Goal: Transaction & Acquisition: Obtain resource

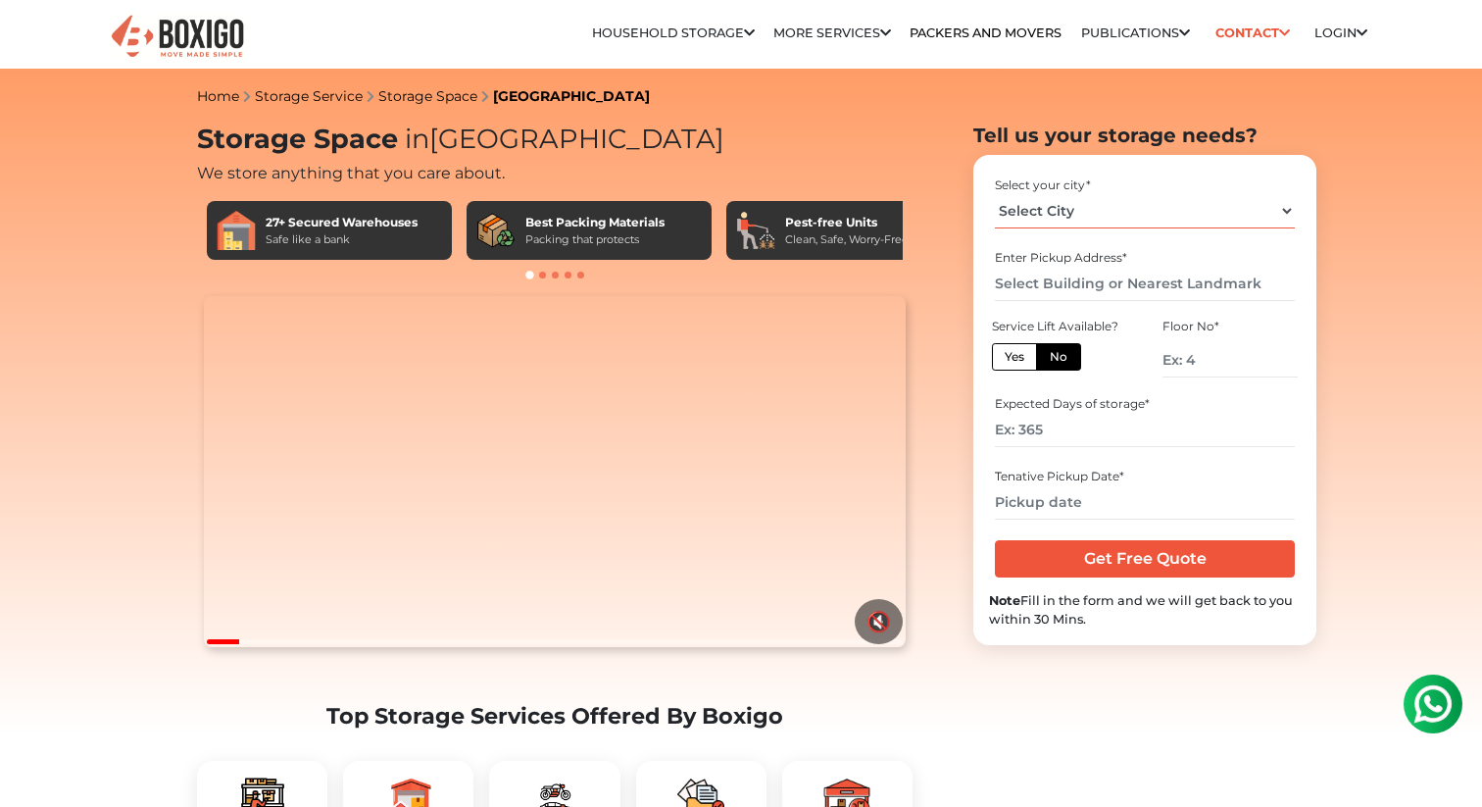
click at [1092, 210] on select "Select City [GEOGRAPHIC_DATA] [GEOGRAPHIC_DATA] [GEOGRAPHIC_DATA] [GEOGRAPHIC_D…" at bounding box center [1144, 211] width 299 height 34
select select "[GEOGRAPHIC_DATA]"
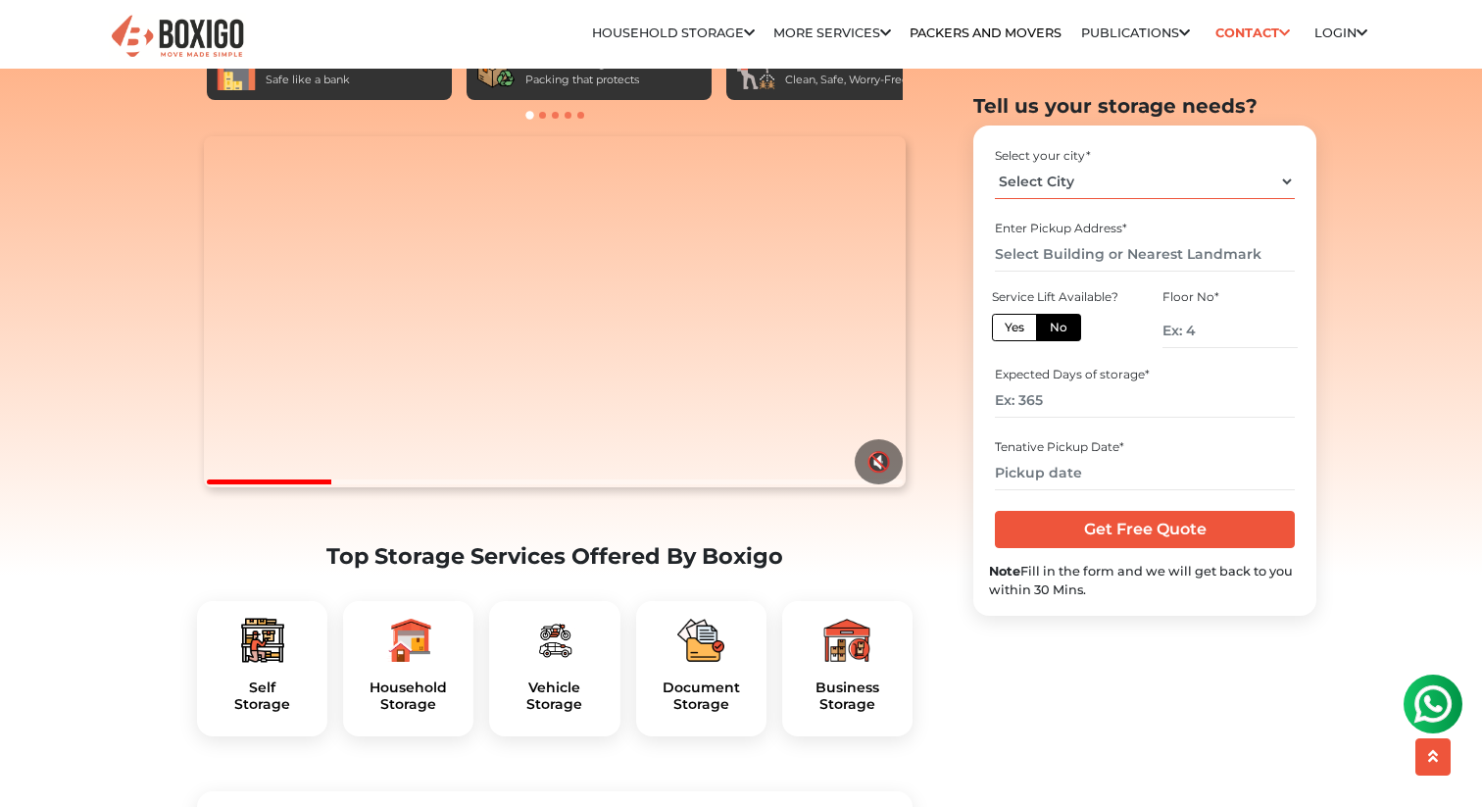
scroll to position [176, 0]
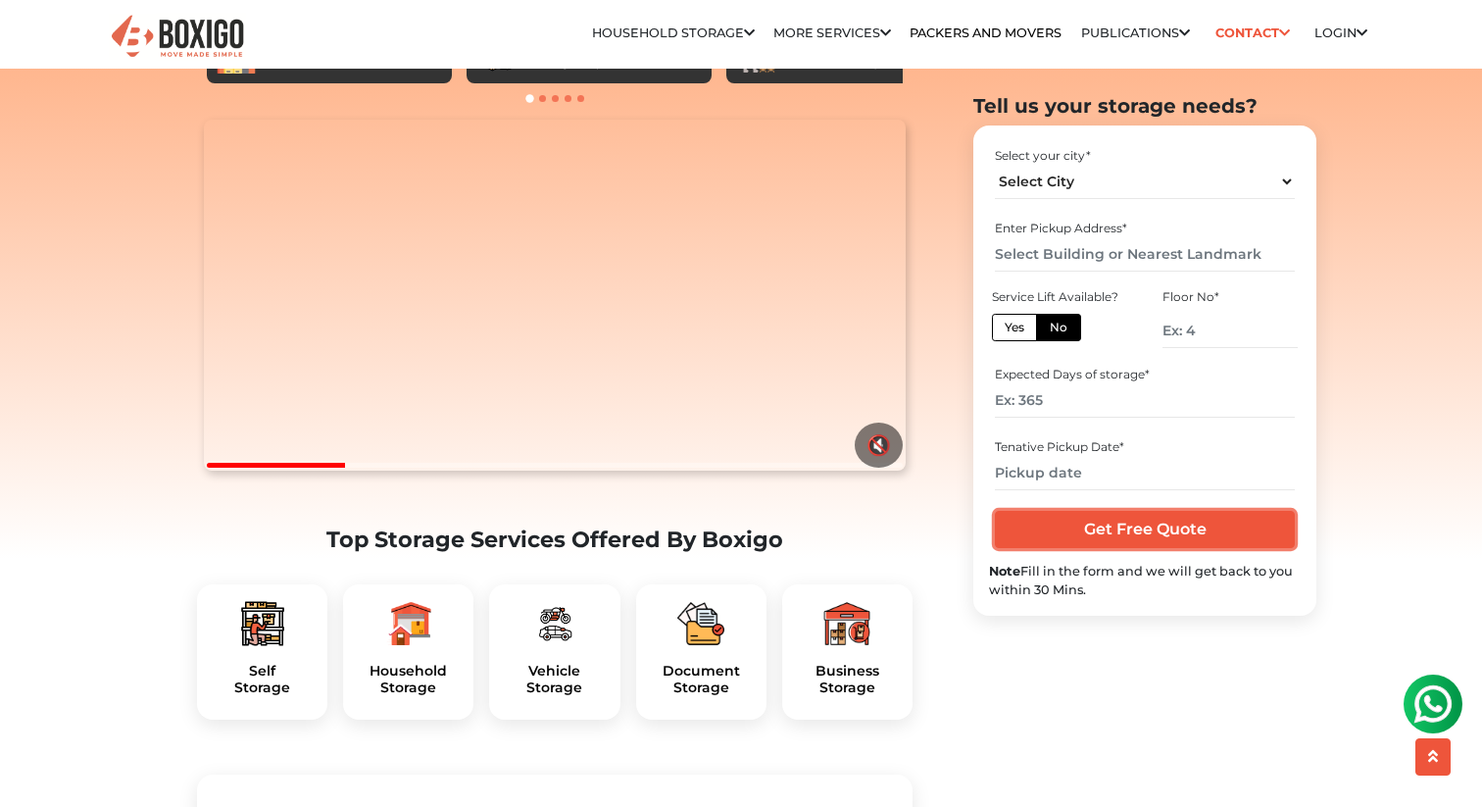
click at [1132, 545] on input "Get Free Quote" at bounding box center [1144, 529] width 299 height 37
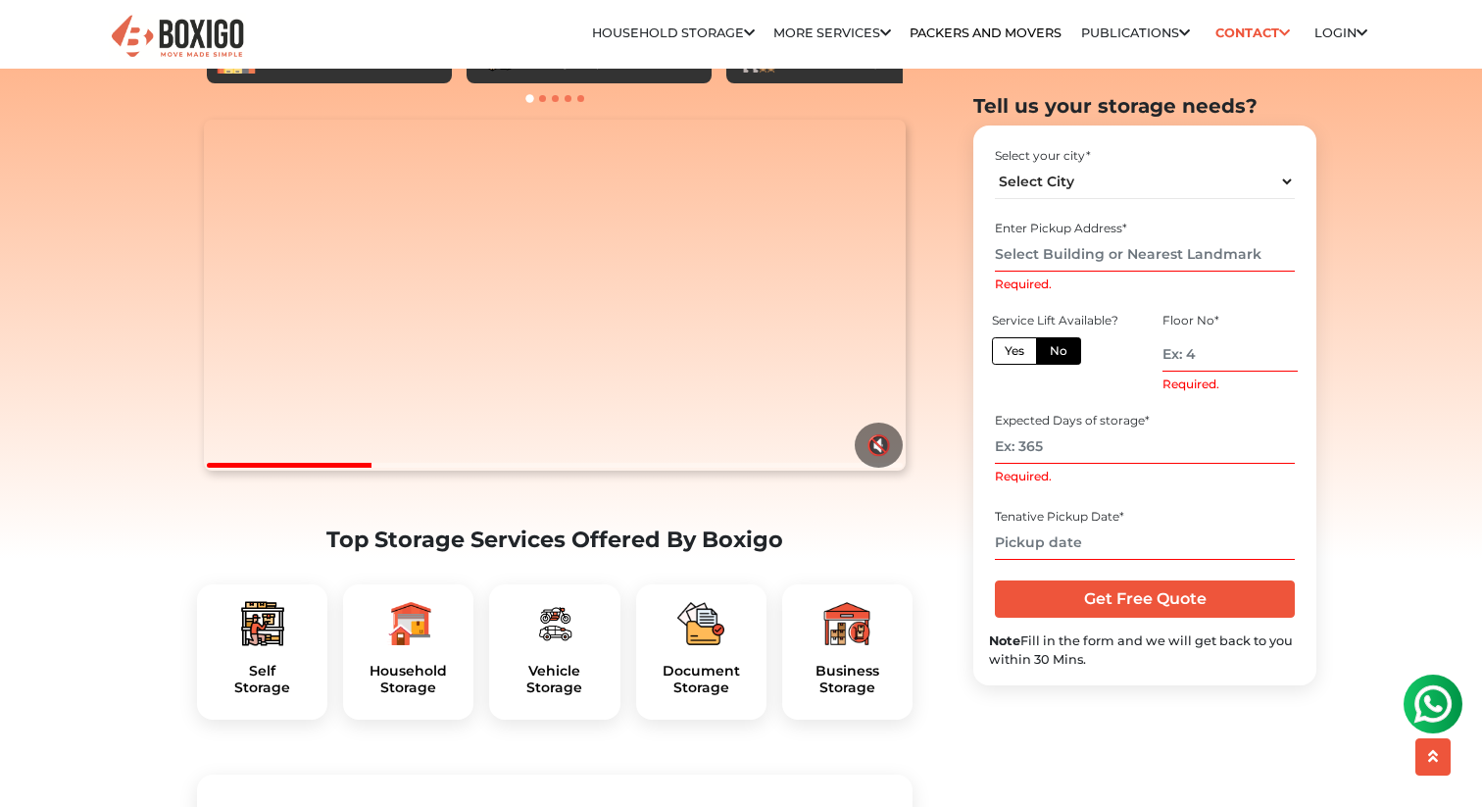
click at [1078, 259] on input "Required." at bounding box center [1144, 254] width 299 height 34
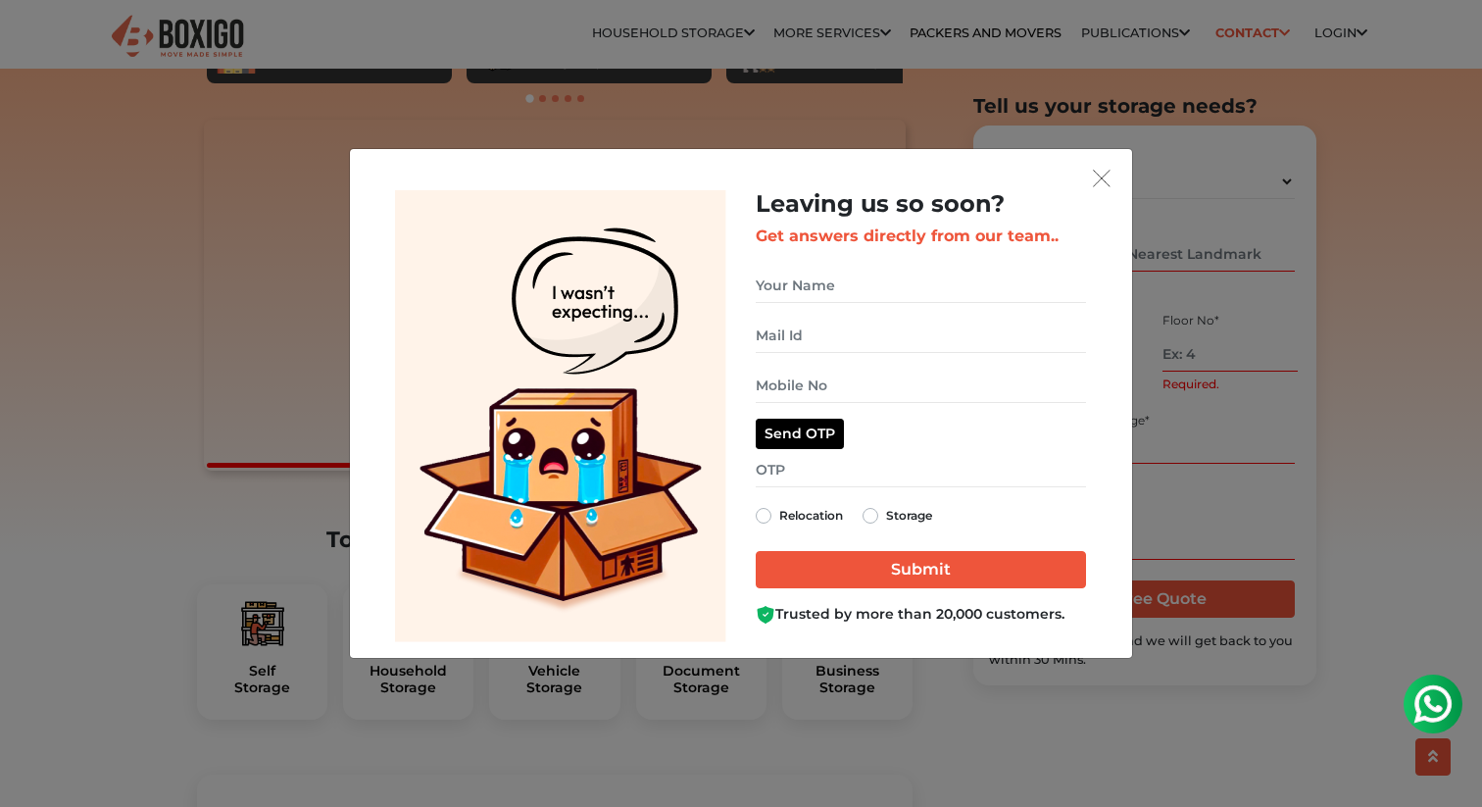
click at [181, 41] on div "Leaving us so soon? Get answers directly from our team.. Relocation Storage" at bounding box center [741, 403] width 1482 height 807
click at [181, 41] on div at bounding box center [741, 403] width 1482 height 807
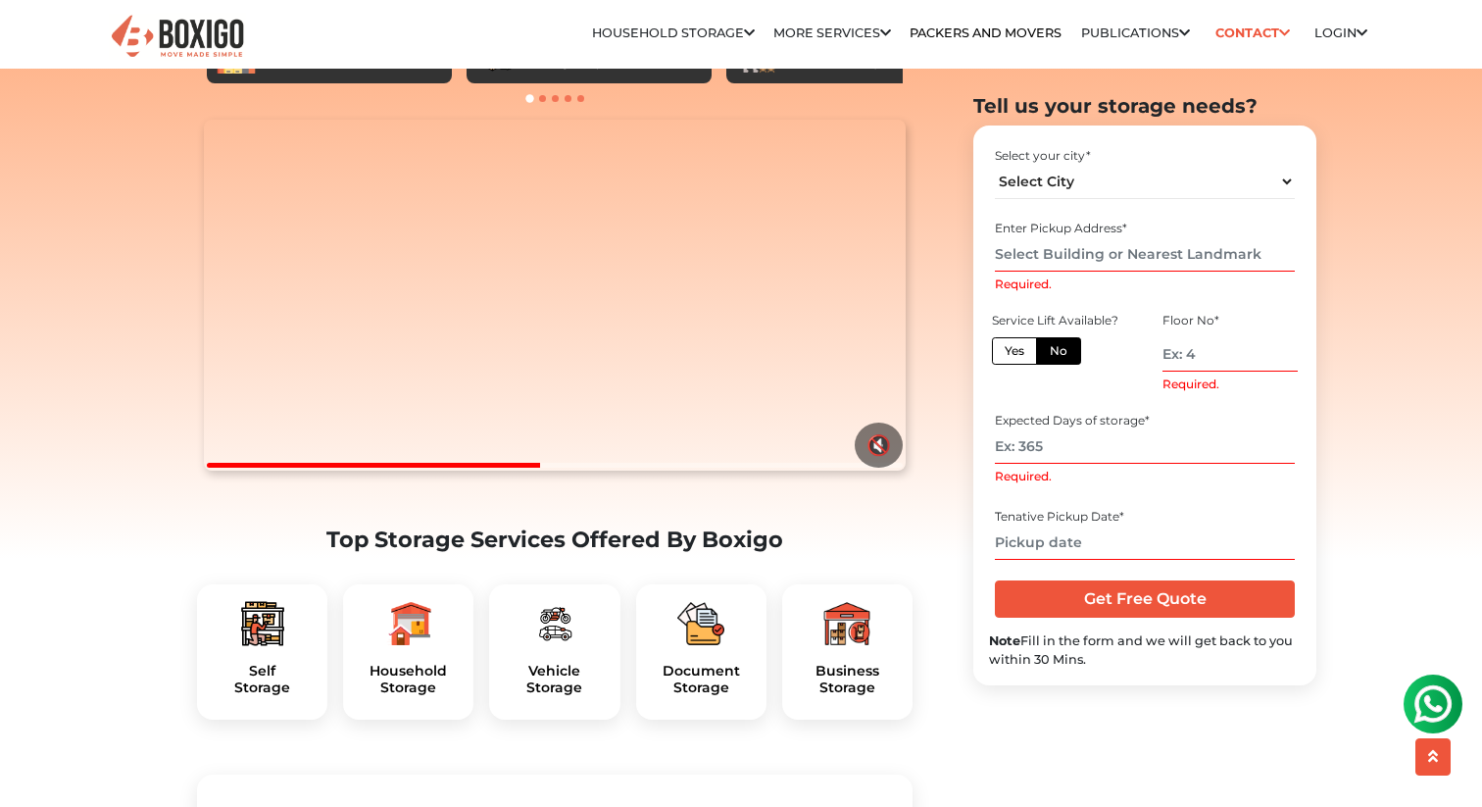
click at [181, 41] on img at bounding box center [177, 37] width 137 height 48
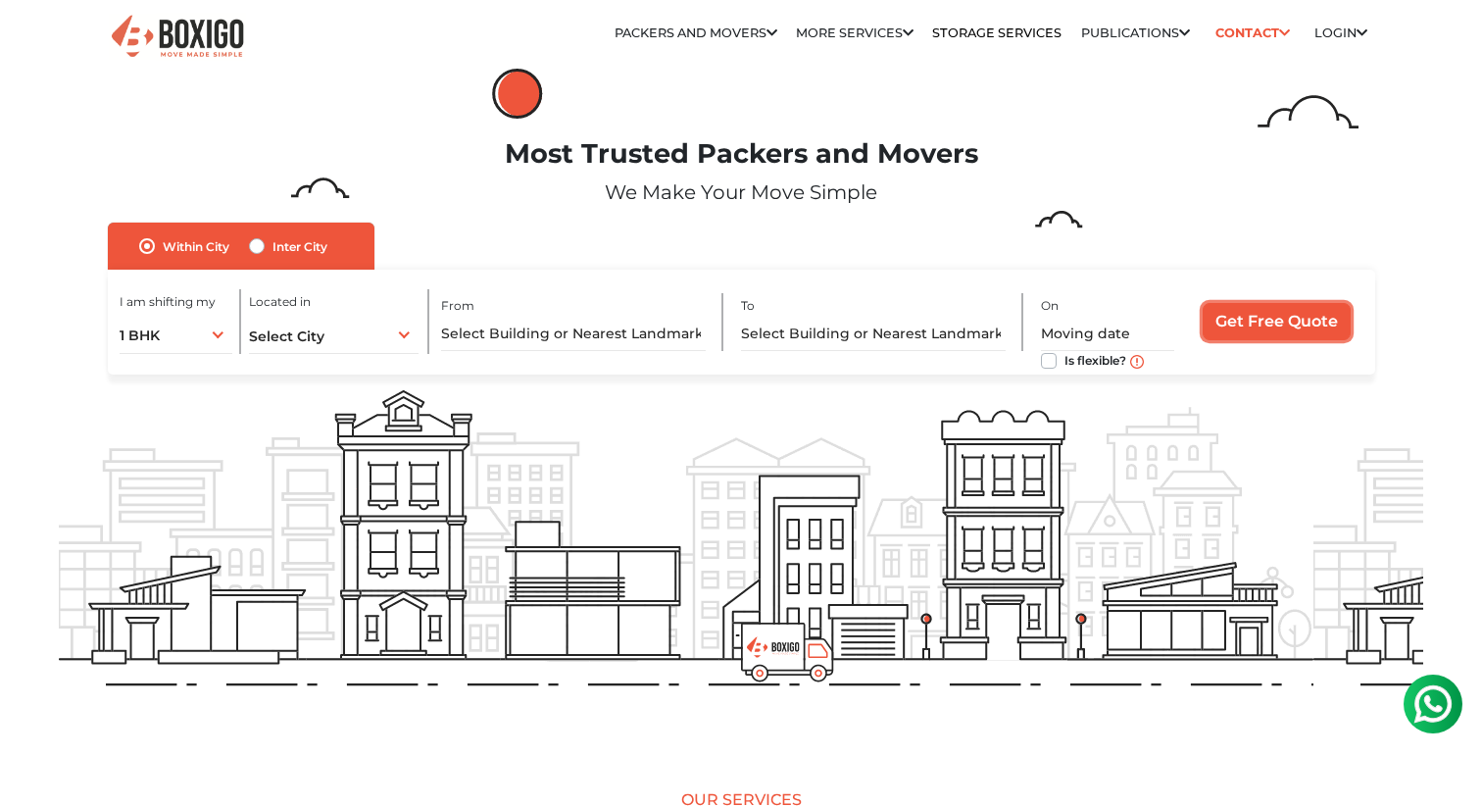
click at [1258, 327] on input "Get Free Quote" at bounding box center [1277, 321] width 148 height 37
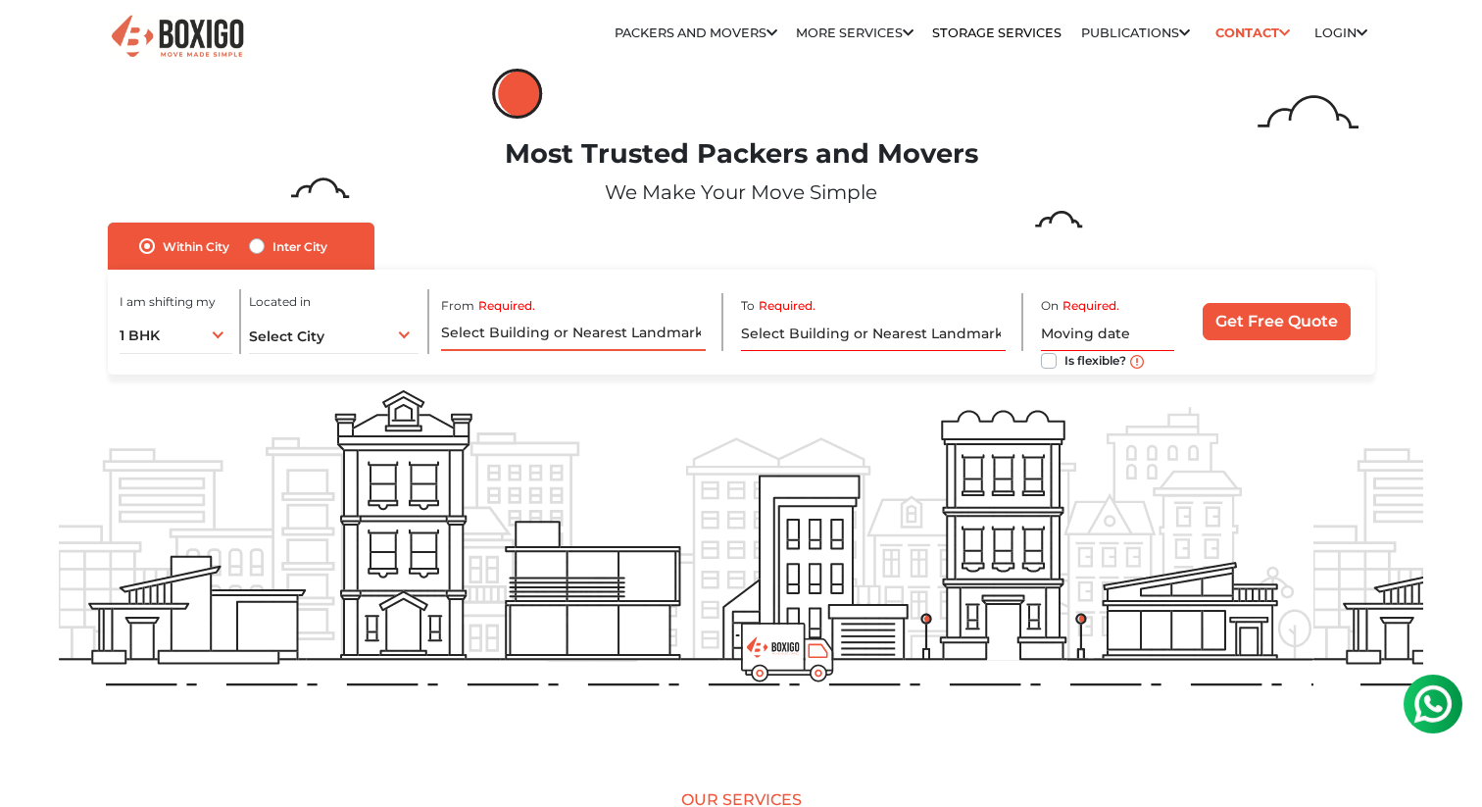
click at [522, 328] on input "Required." at bounding box center [573, 334] width 265 height 34
